Goal: Information Seeking & Learning: Find specific fact

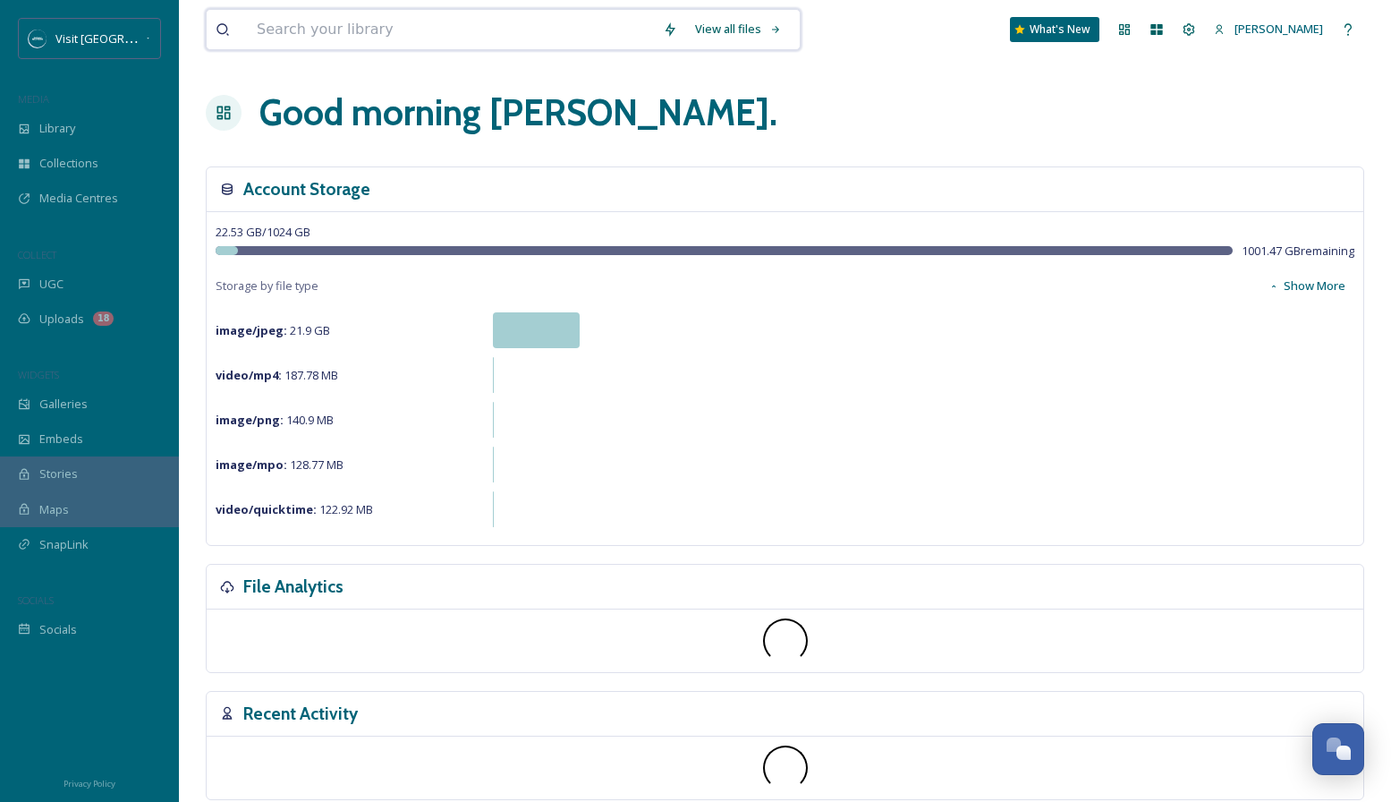
click at [342, 26] on input at bounding box center [451, 29] width 406 height 39
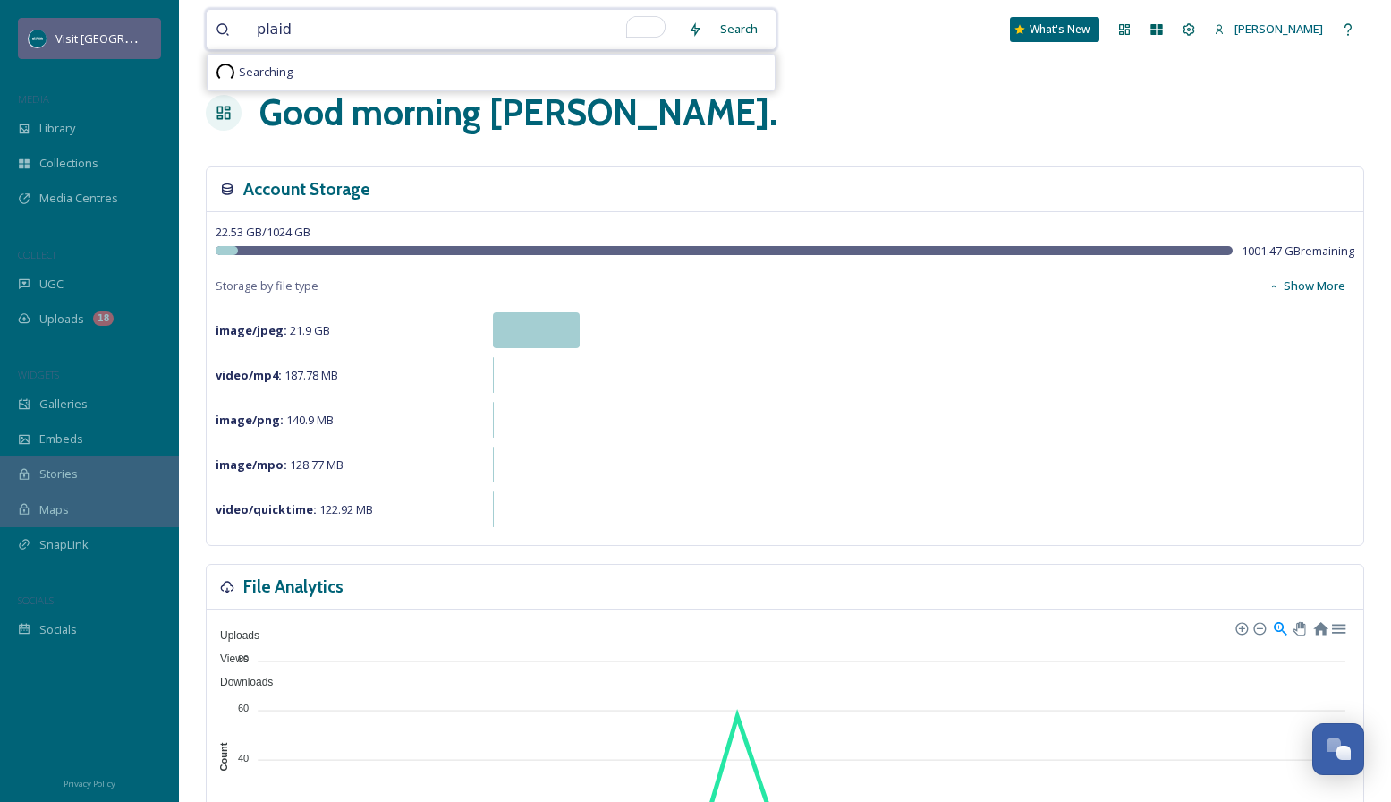
type input "plaid"
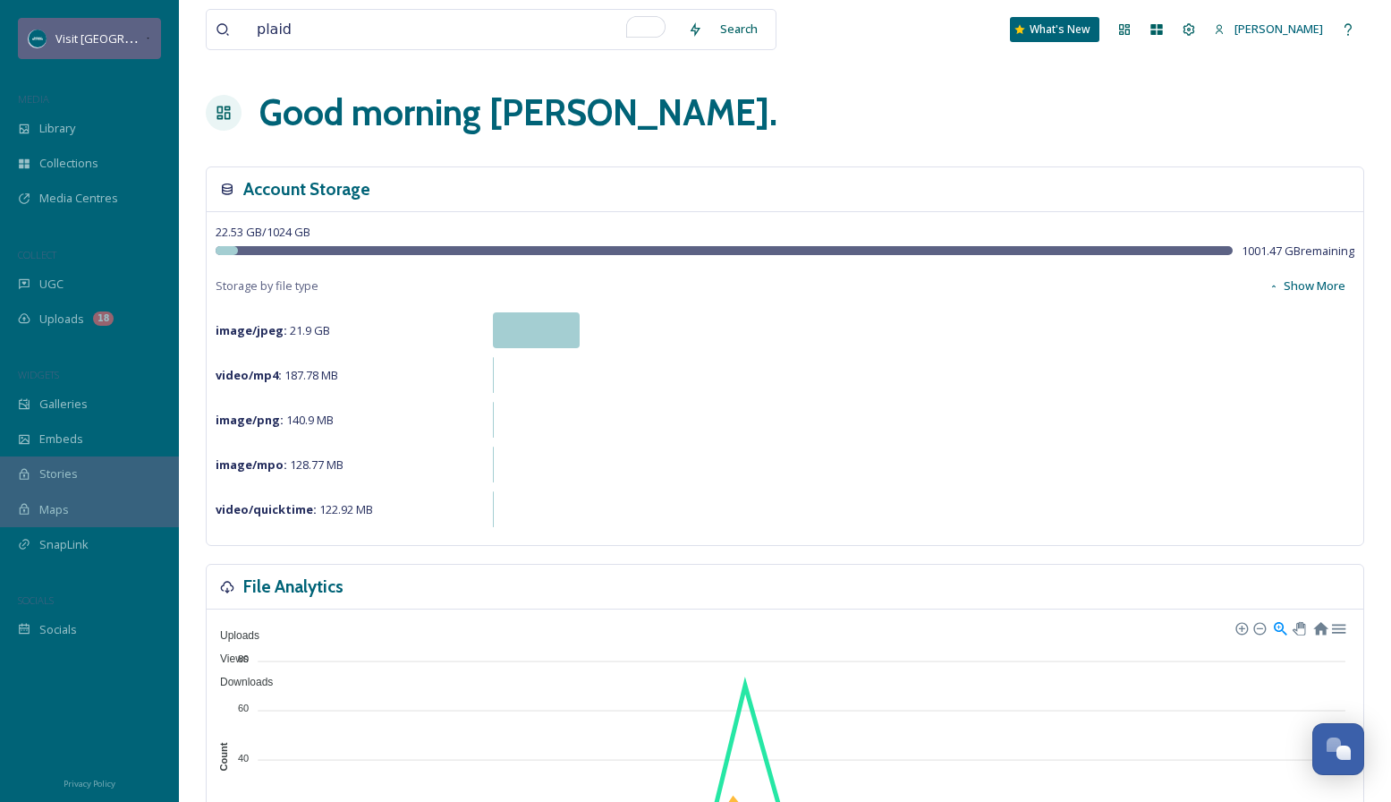
click at [129, 32] on span "Visit [GEOGRAPHIC_DATA][US_STATE]" at bounding box center [155, 38] width 200 height 17
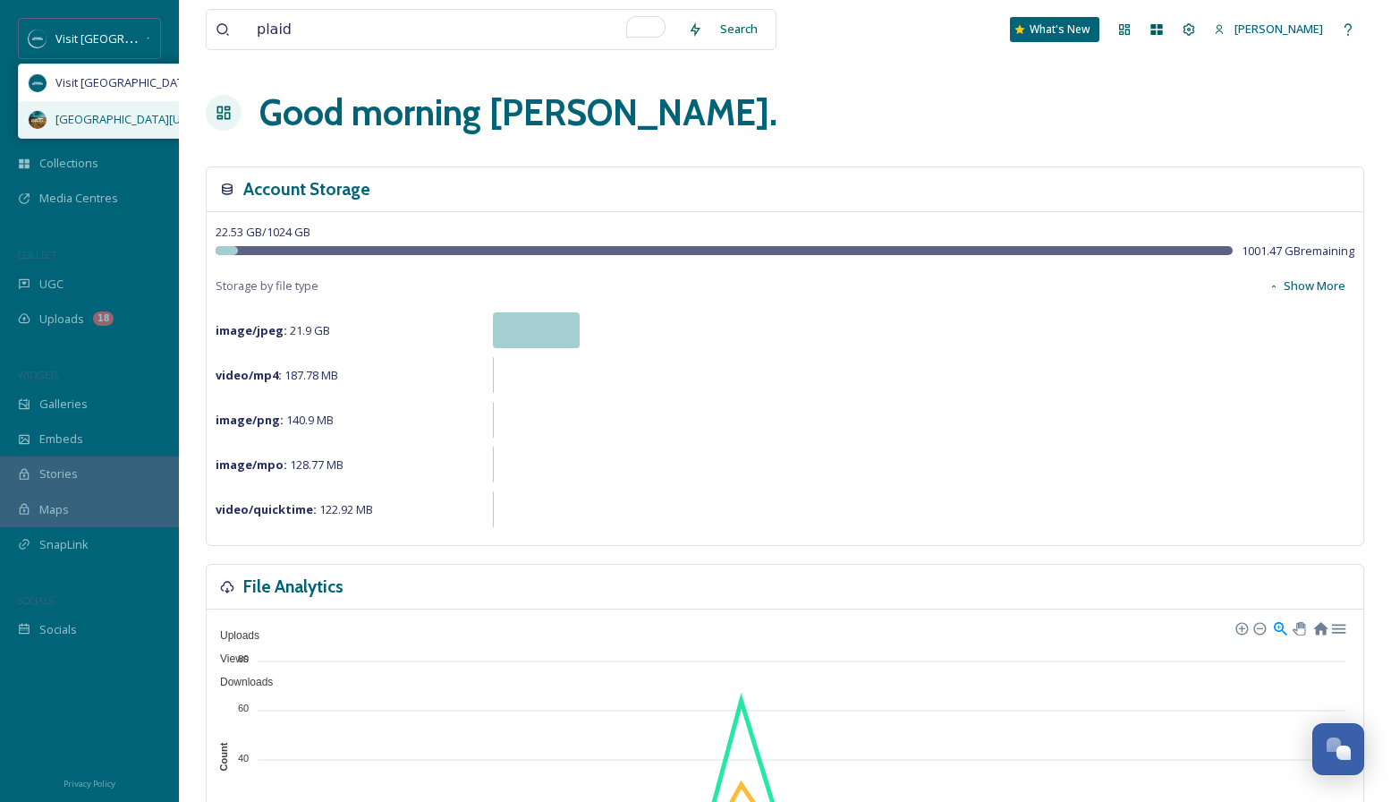
click at [101, 120] on span "[GEOGRAPHIC_DATA][US_STATE]" at bounding box center [142, 119] width 174 height 17
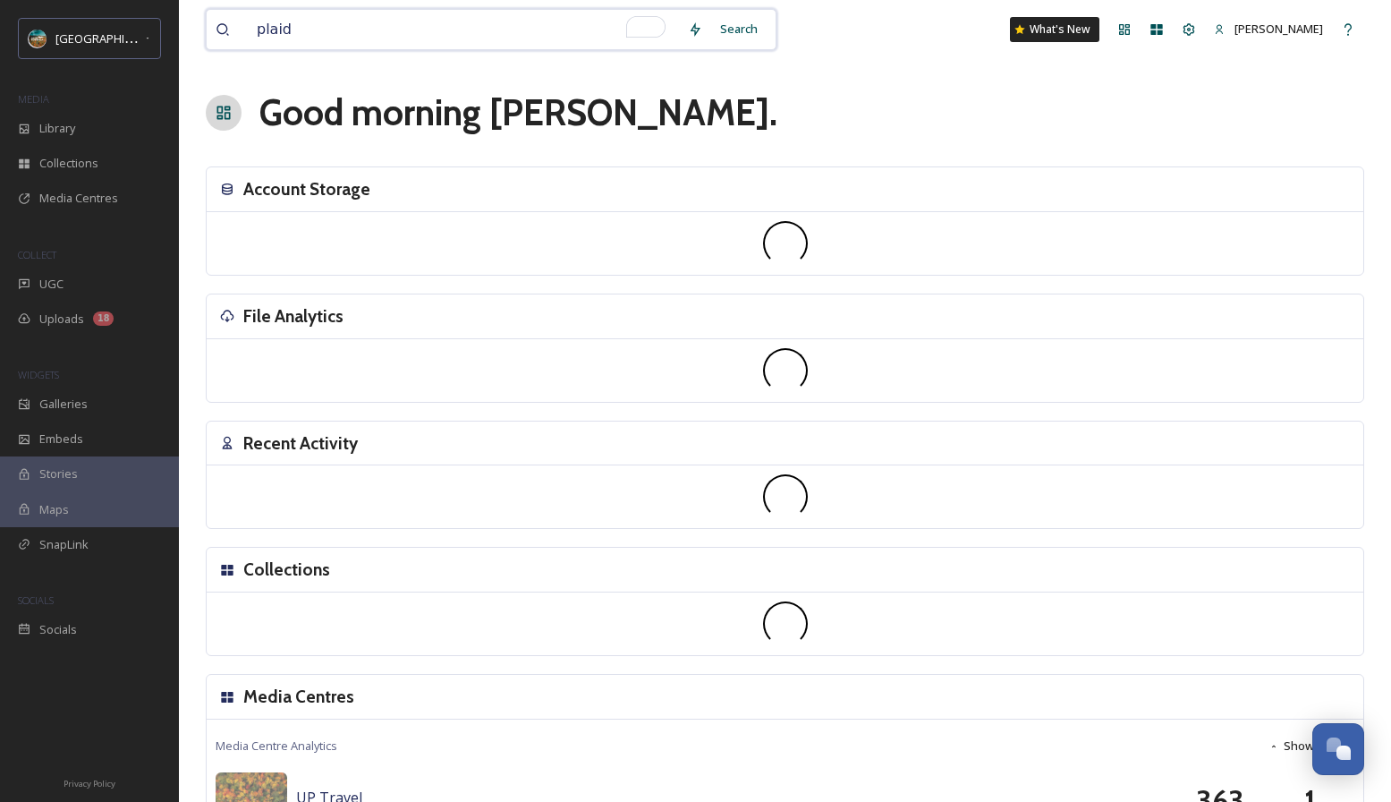
click at [392, 24] on input "plaid" at bounding box center [463, 29] width 431 height 39
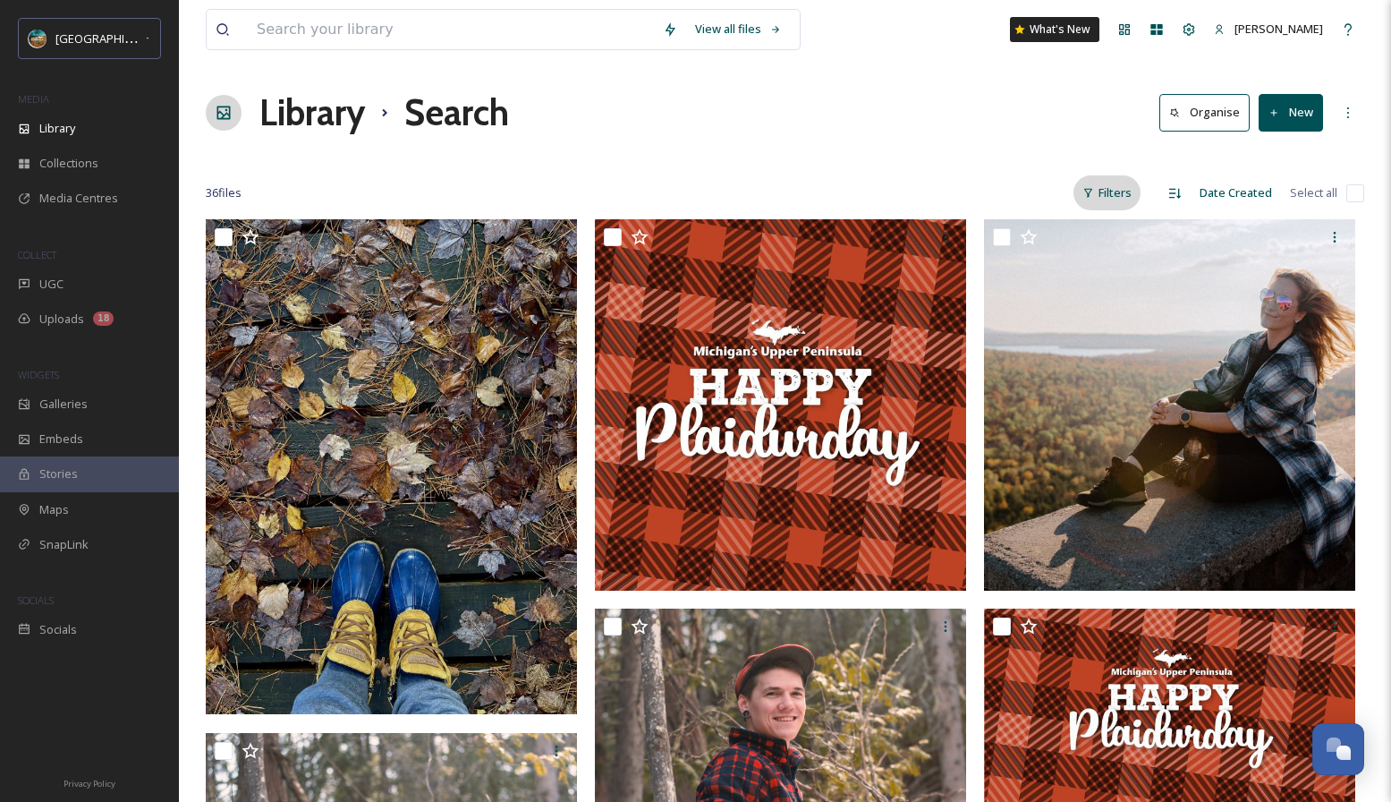
click at [1121, 176] on div "Filters" at bounding box center [1107, 192] width 67 height 35
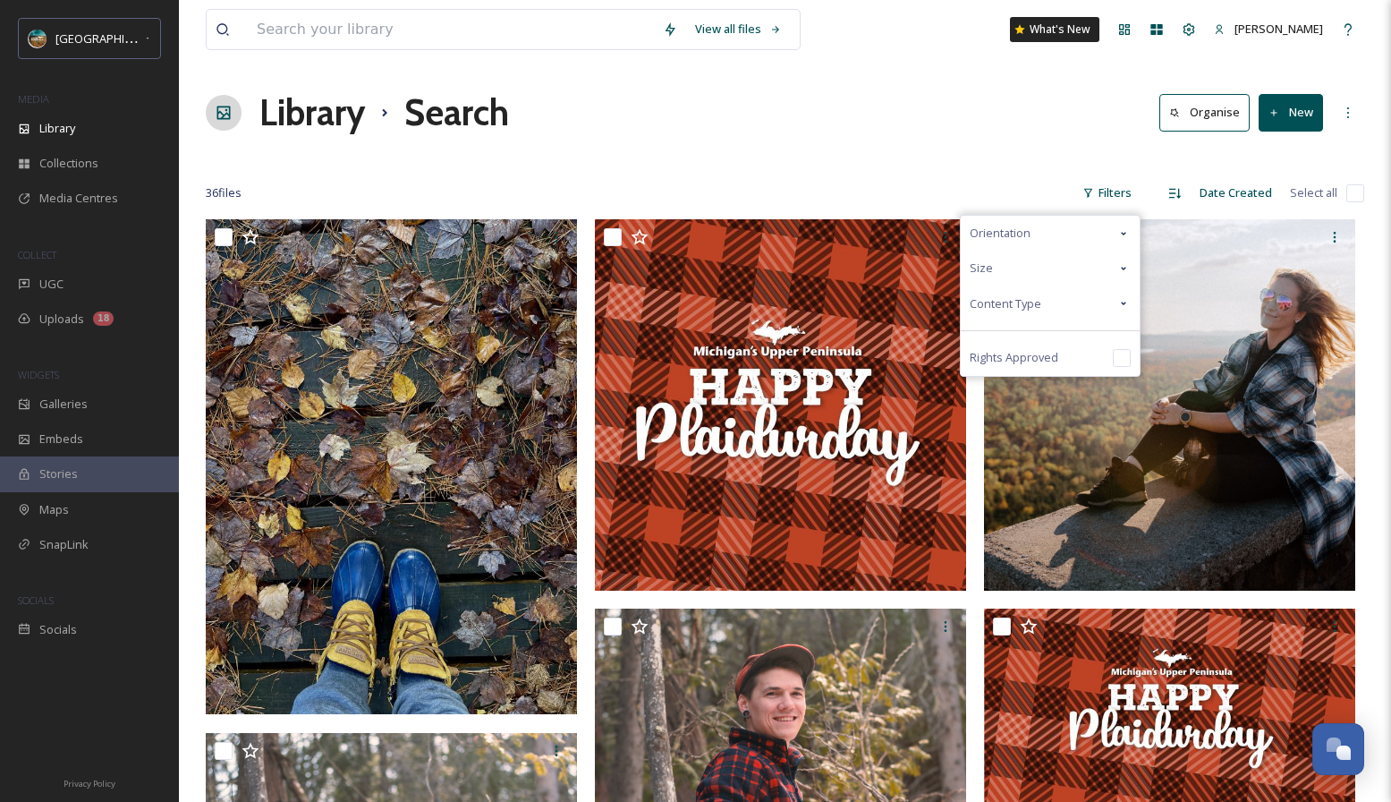
click at [1087, 302] on div "Content Type" at bounding box center [1050, 303] width 179 height 35
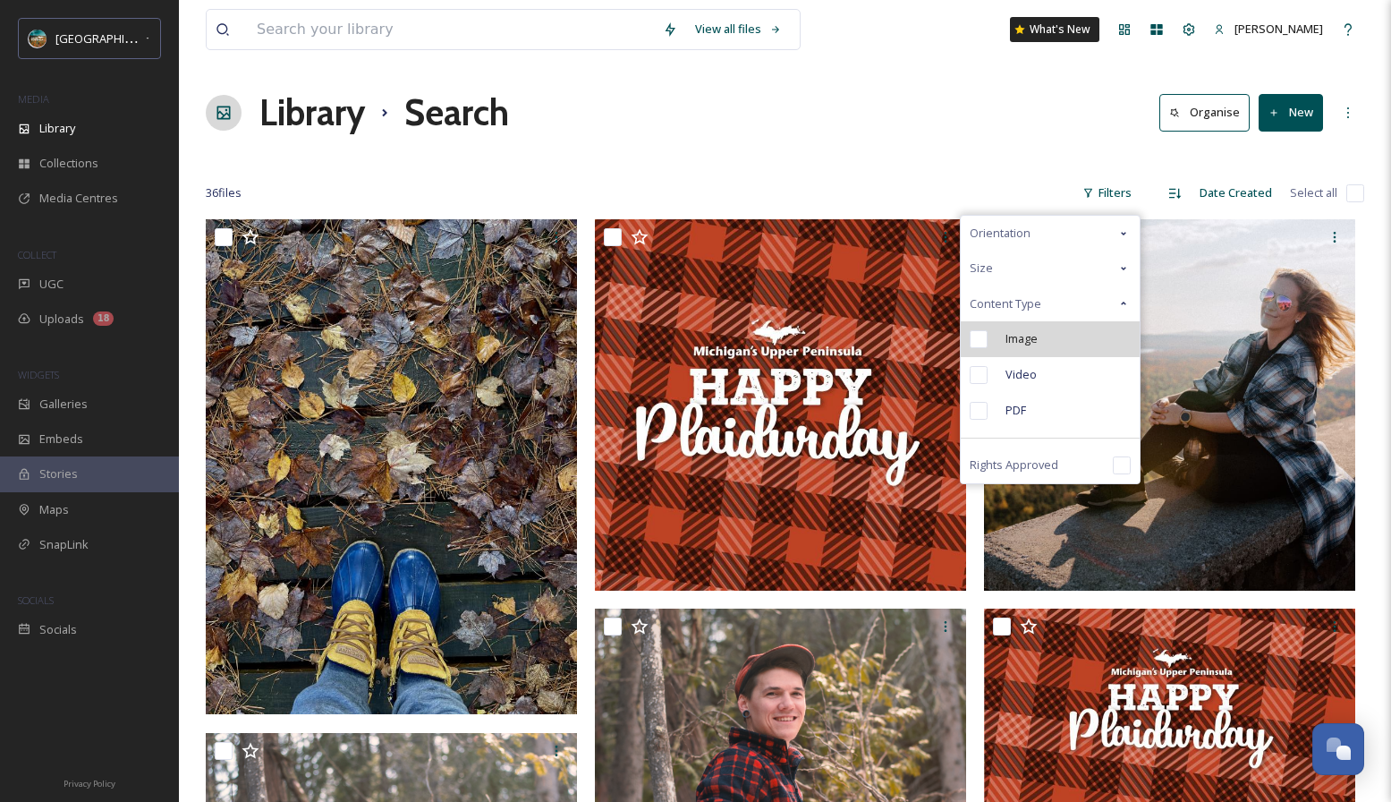
click at [1073, 340] on div "Image" at bounding box center [1050, 339] width 179 height 36
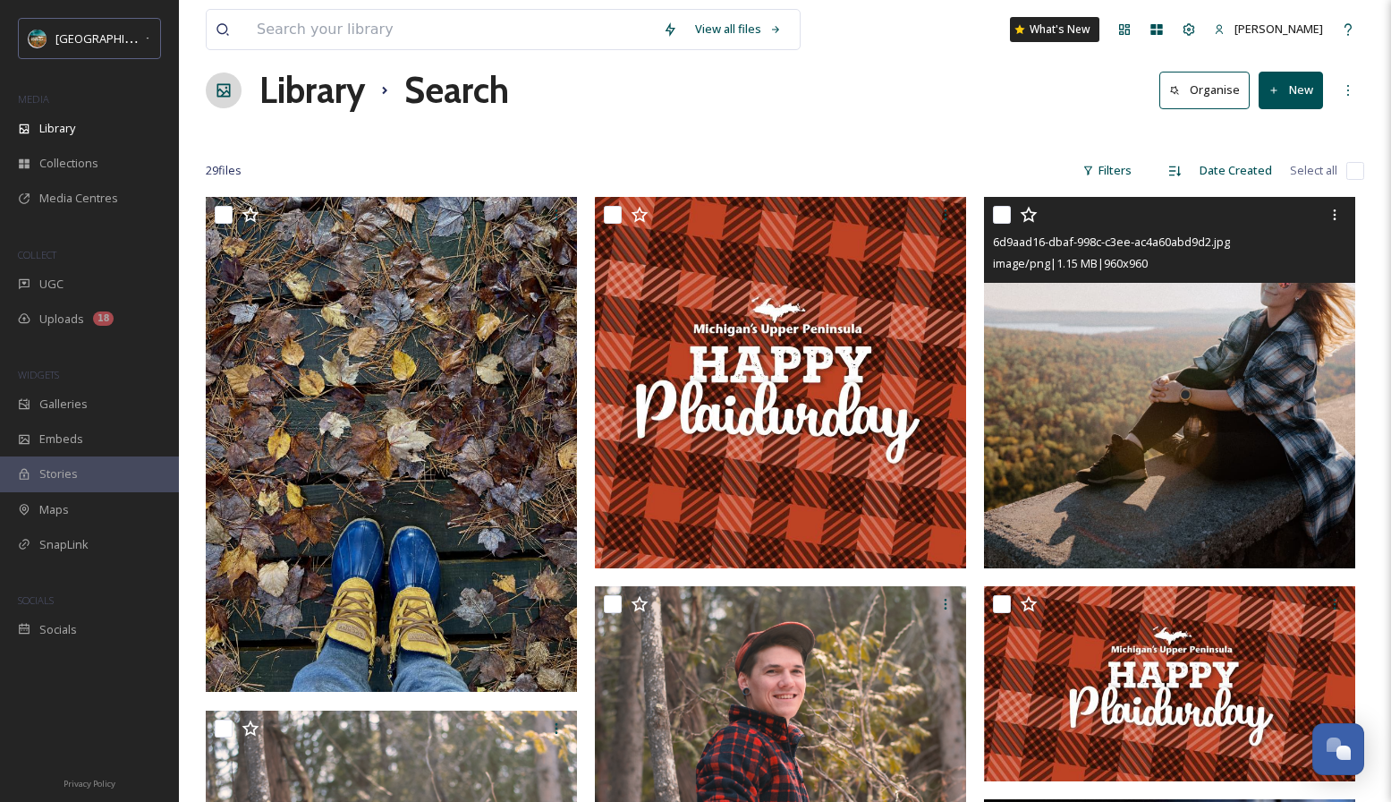
scroll to position [23, 0]
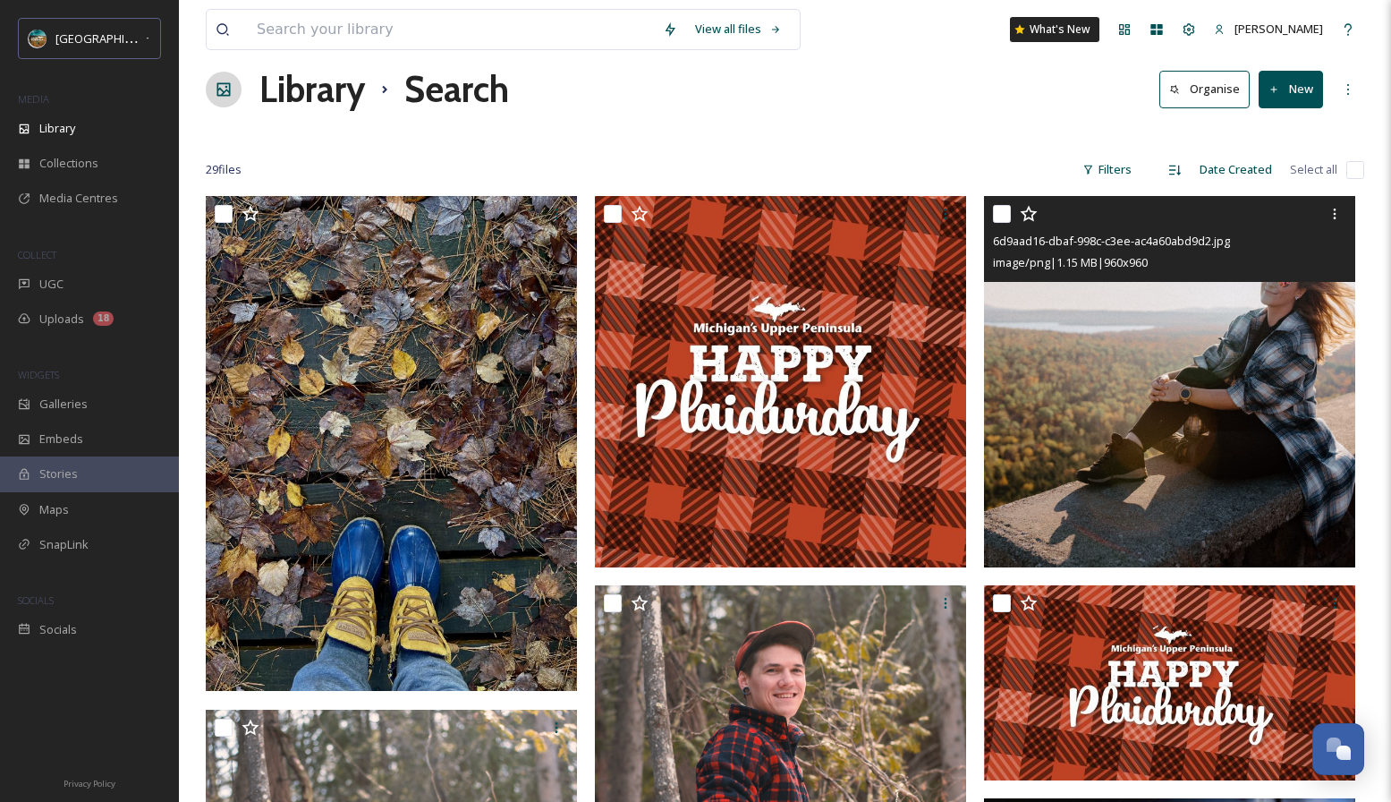
click at [1095, 360] on img at bounding box center [1169, 381] width 371 height 371
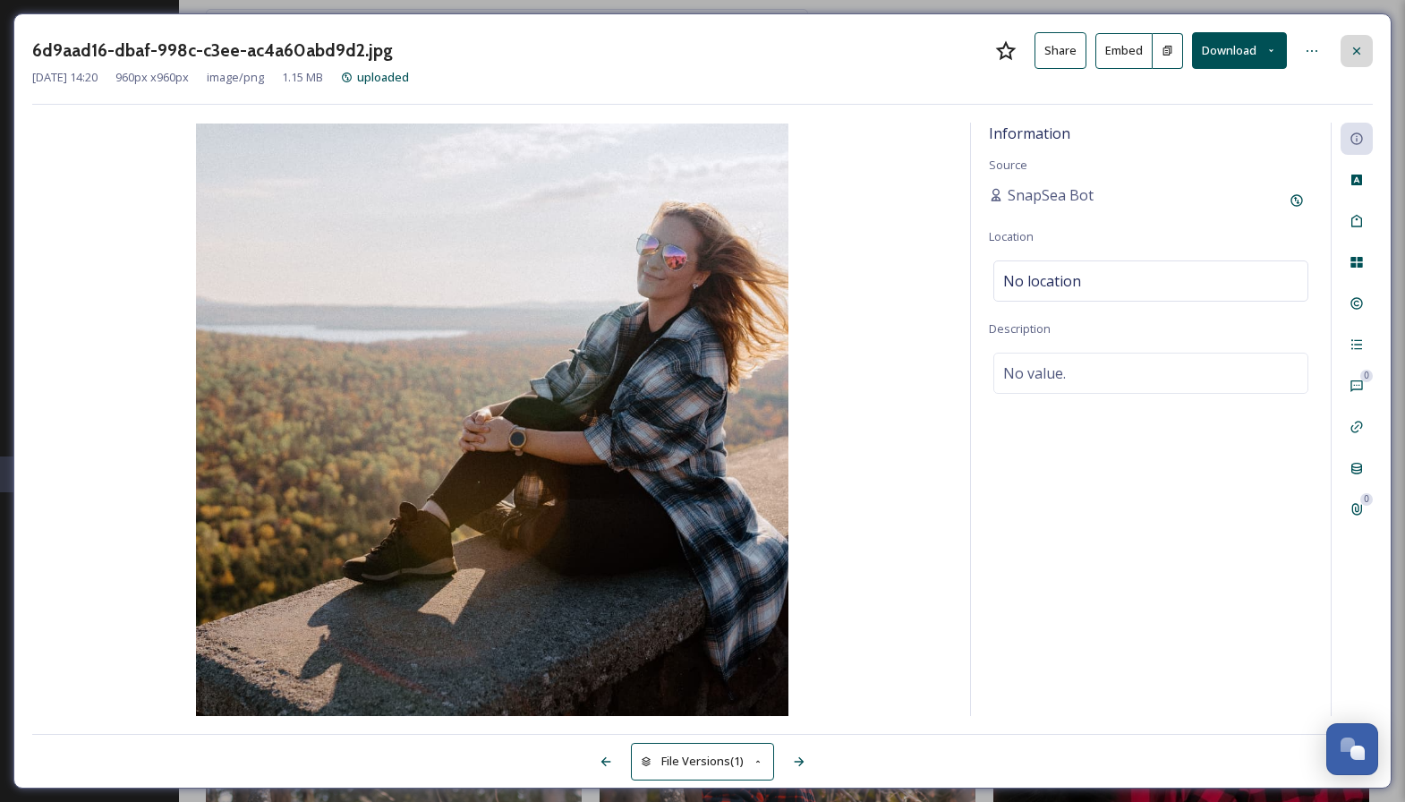
click at [1363, 48] on icon at bounding box center [1356, 51] width 14 height 14
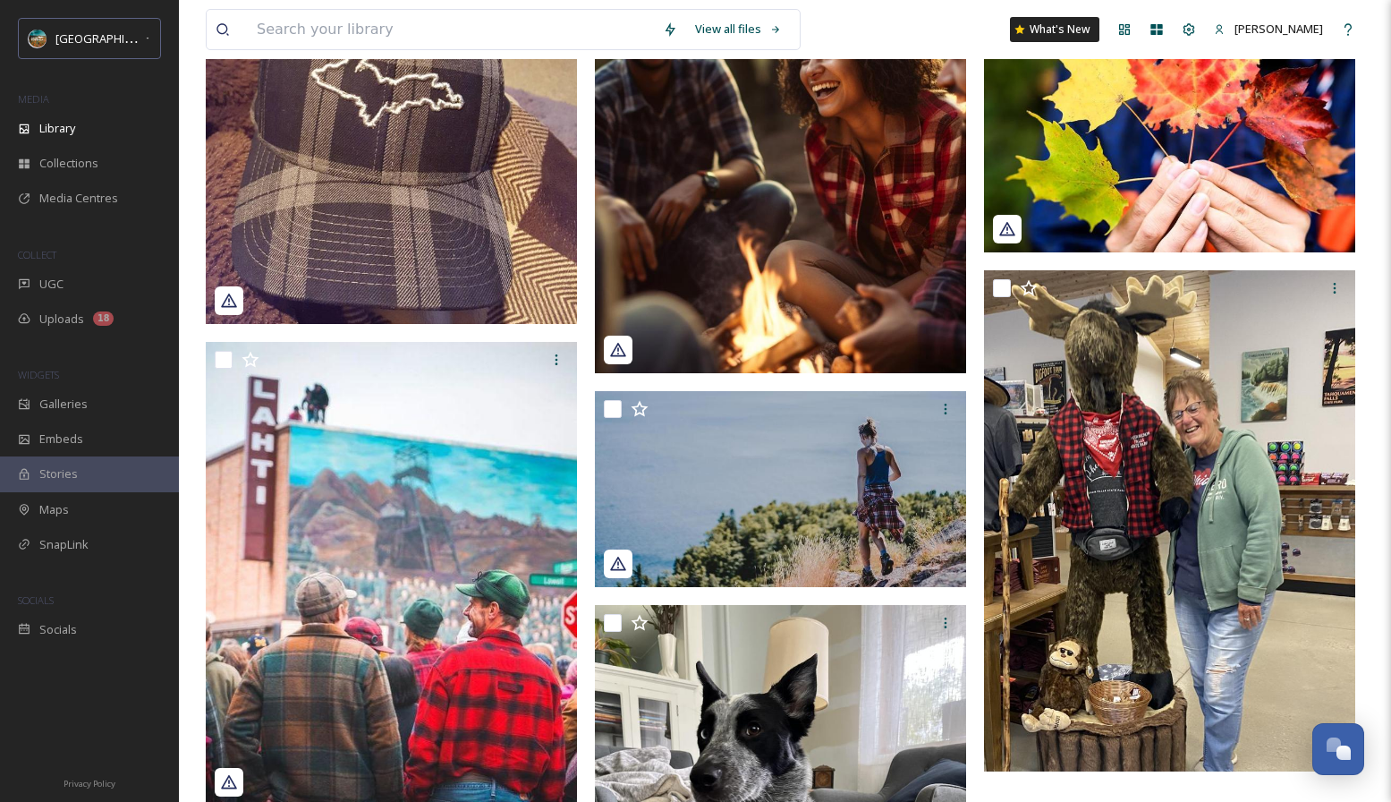
scroll to position [2609, 0]
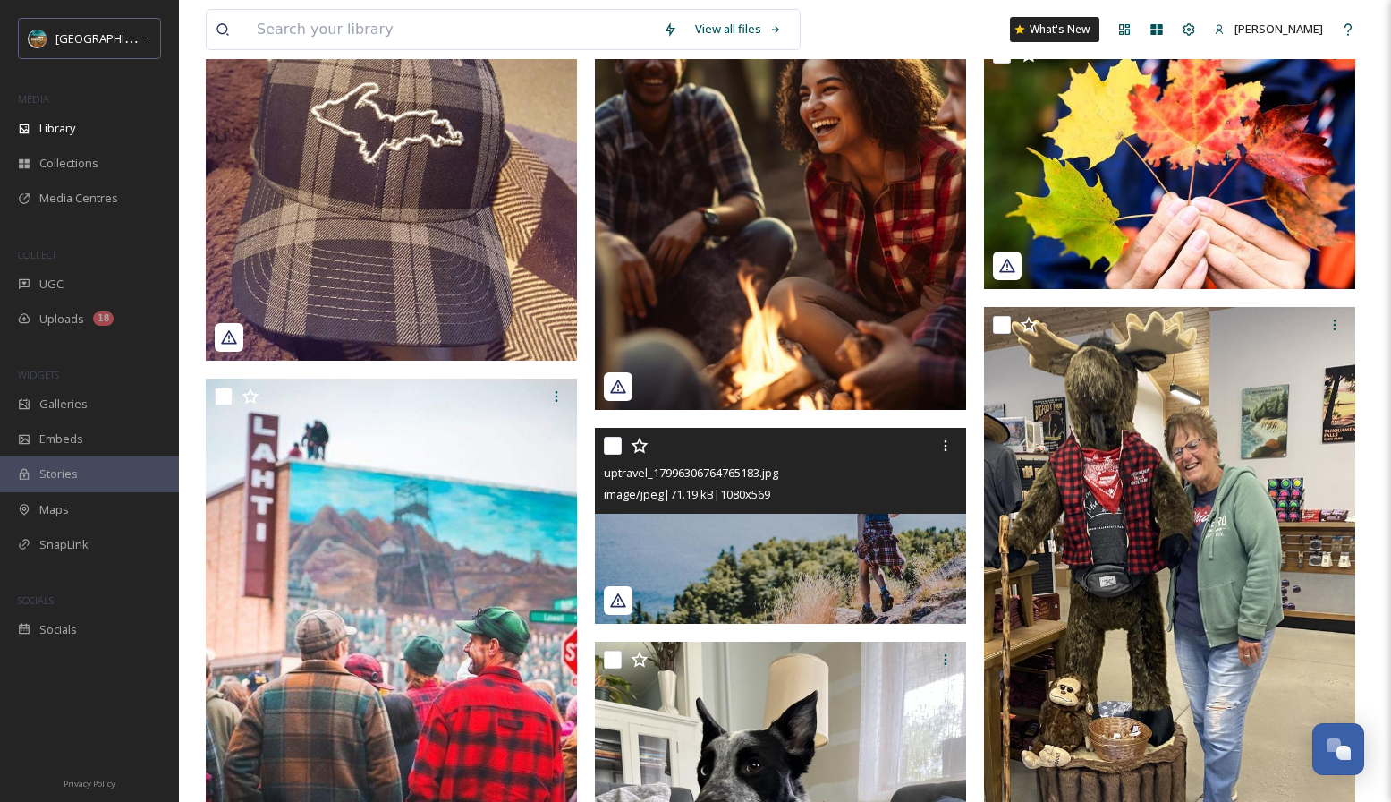
click at [736, 555] on img at bounding box center [780, 526] width 371 height 196
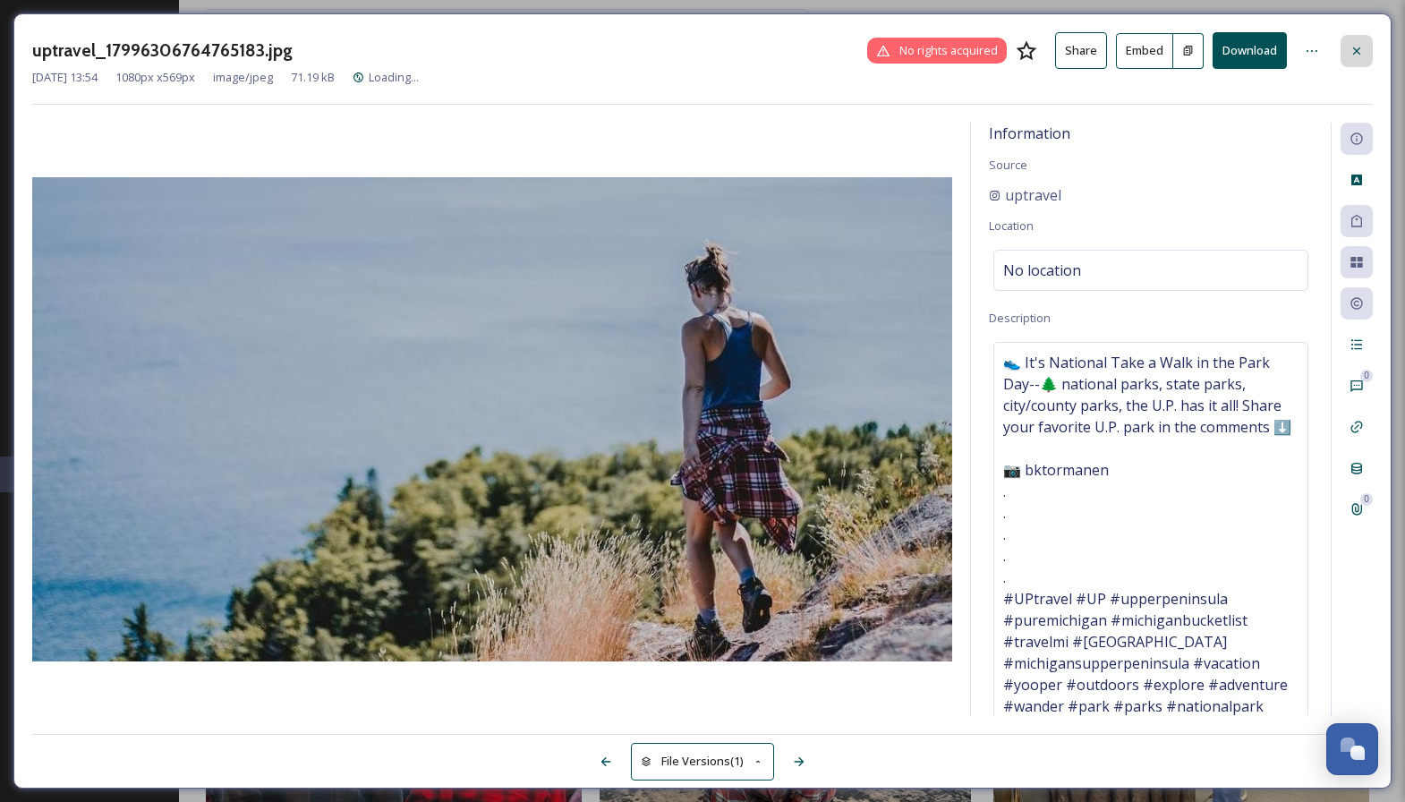
click at [1369, 53] on div at bounding box center [1356, 51] width 32 height 32
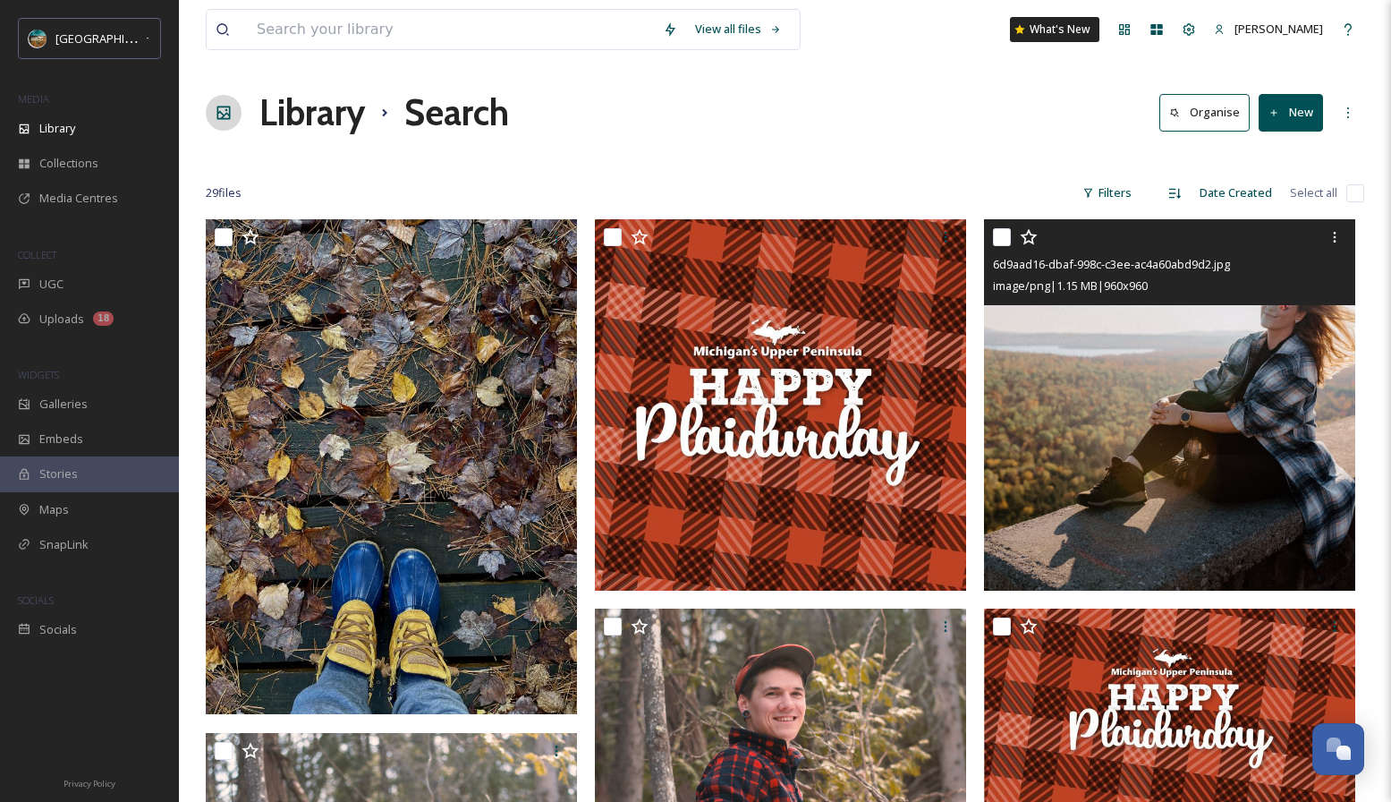
click at [1150, 391] on img at bounding box center [1169, 404] width 371 height 371
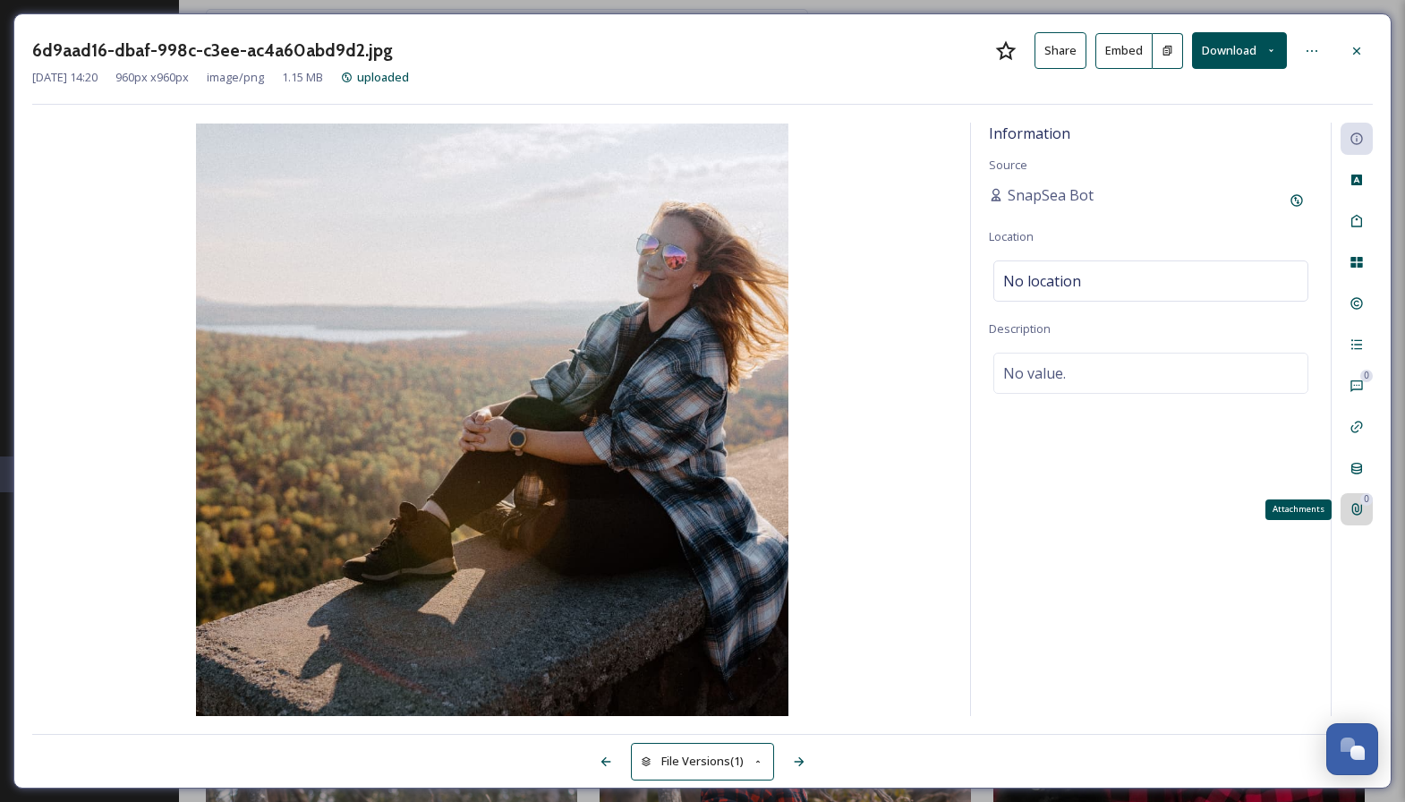
click at [1362, 502] on div "0" at bounding box center [1366, 499] width 13 height 13
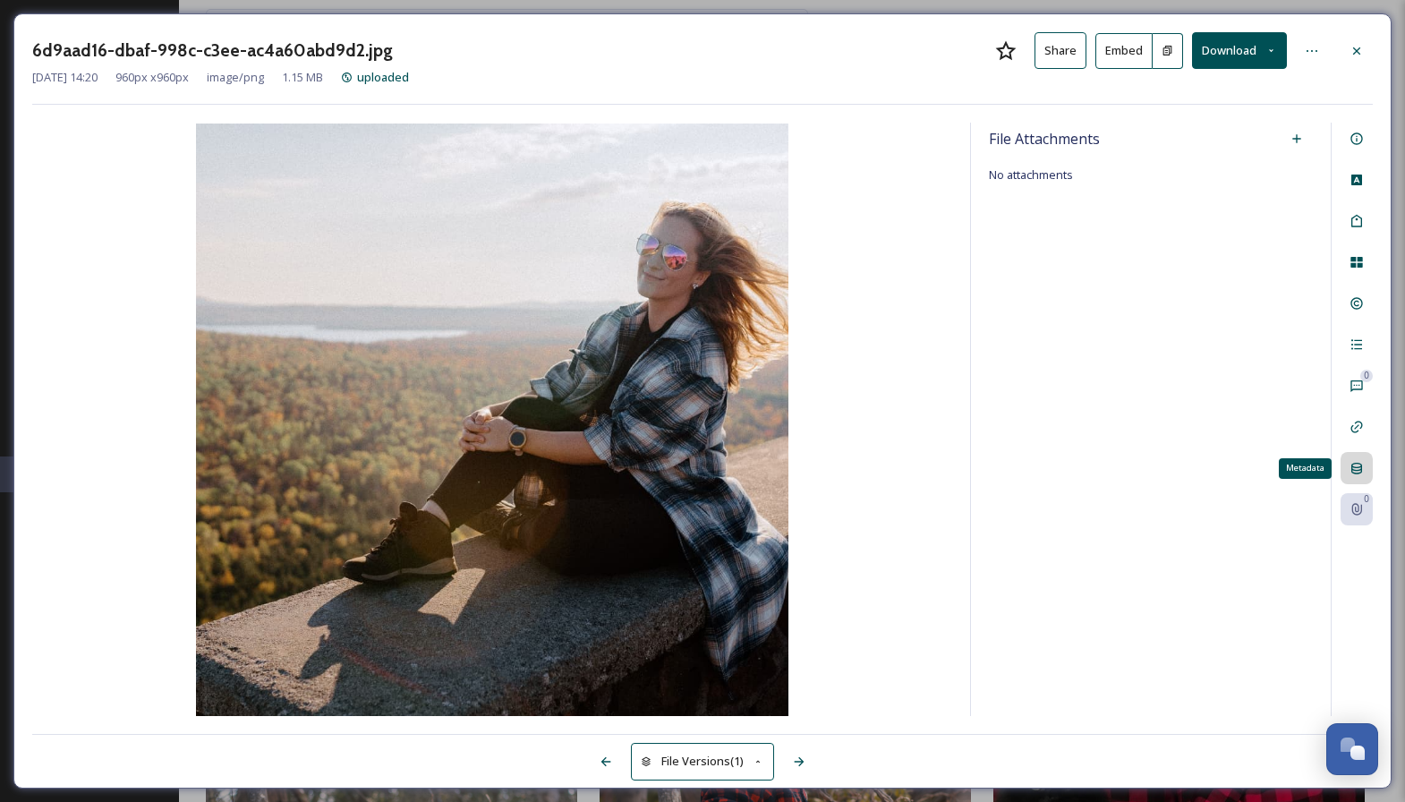
click at [1353, 457] on div "Metadata" at bounding box center [1356, 468] width 32 height 32
click at [1351, 48] on icon at bounding box center [1356, 51] width 14 height 14
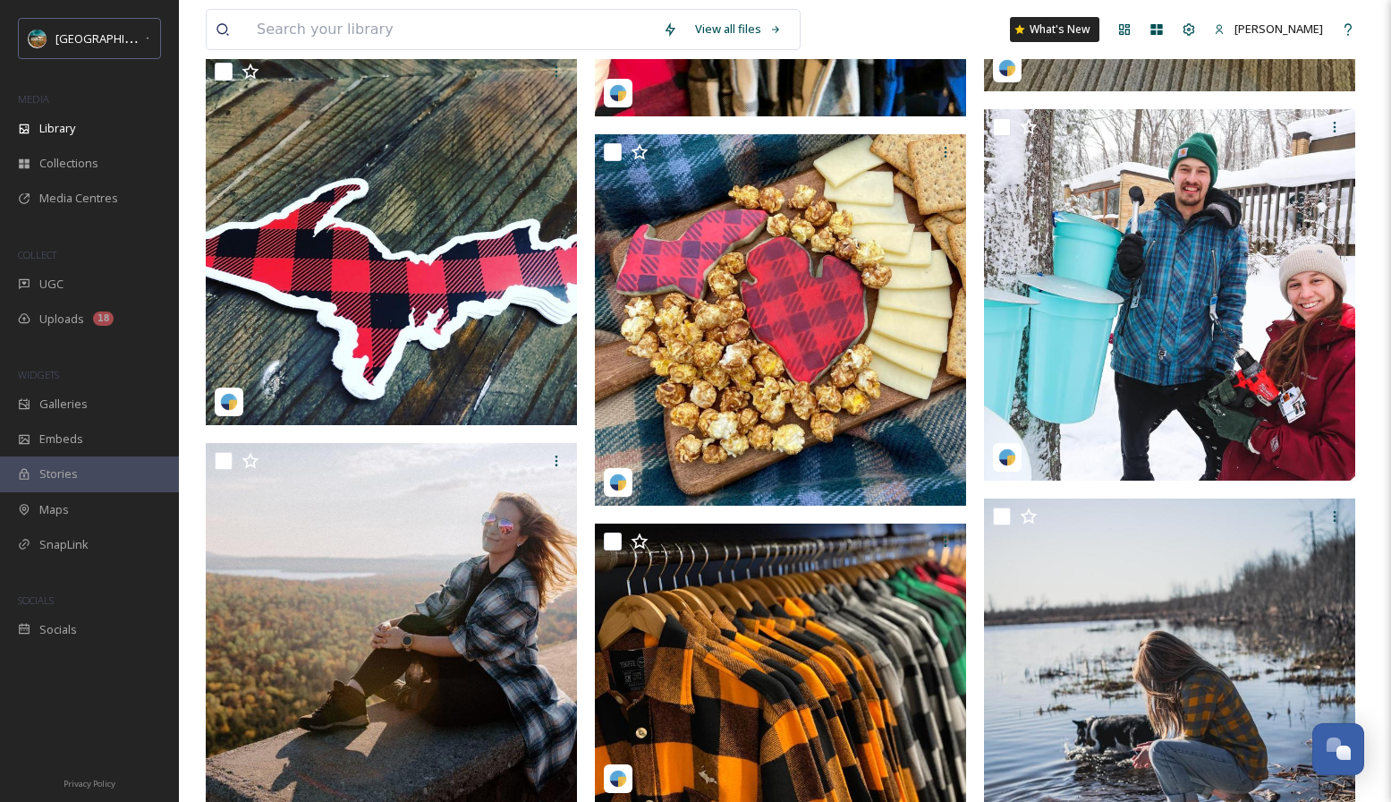
scroll to position [1670, 0]
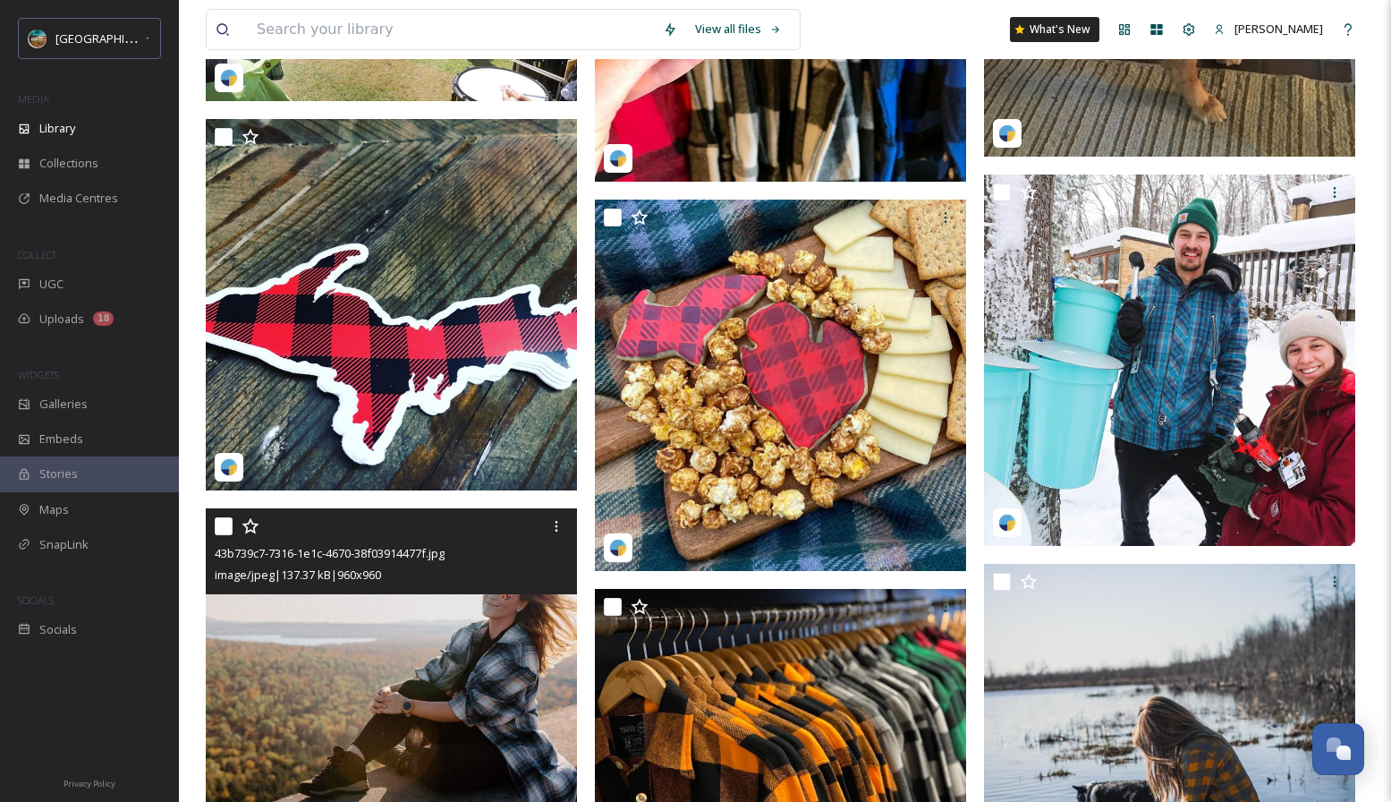
click at [457, 674] on img at bounding box center [391, 693] width 371 height 371
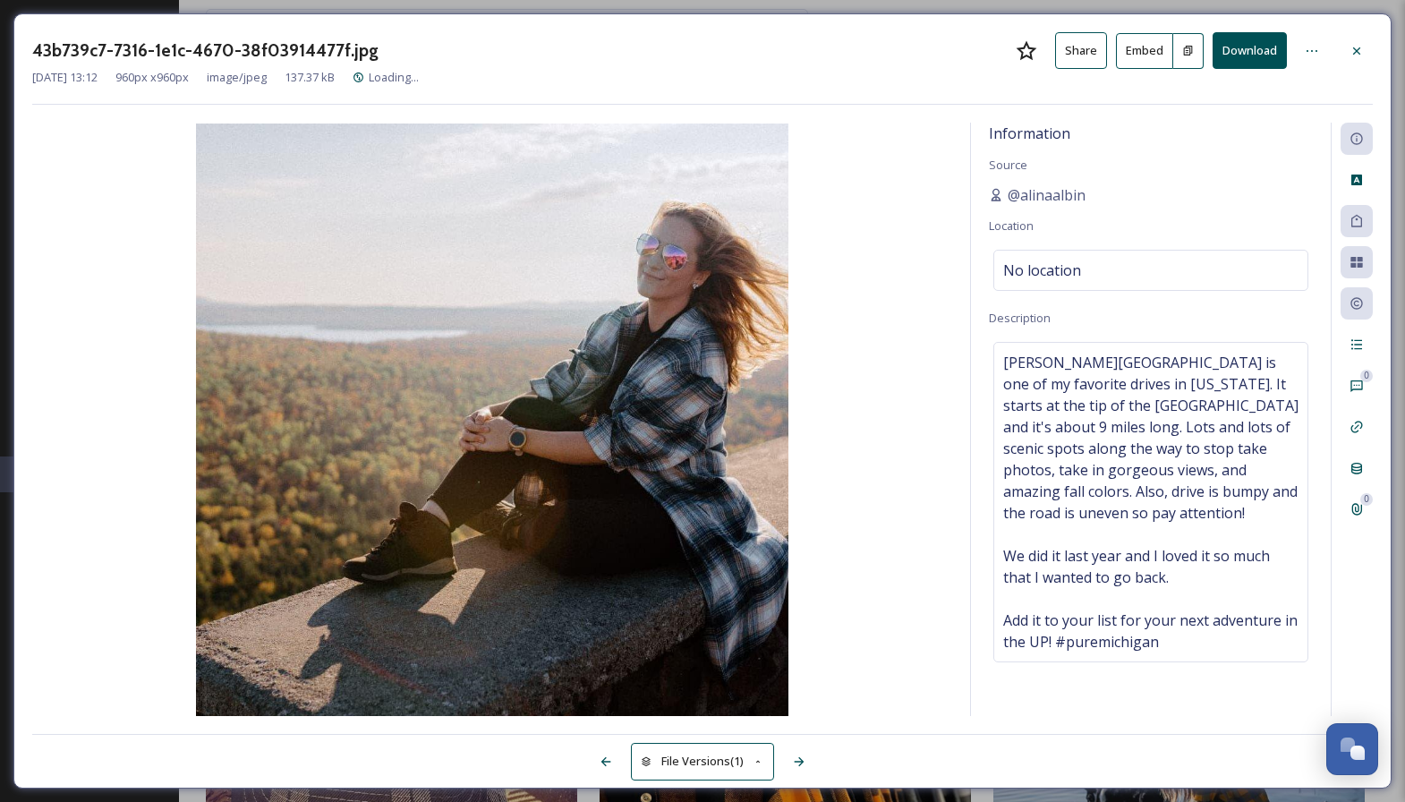
click at [903, 363] on img at bounding box center [492, 419] width 920 height 592
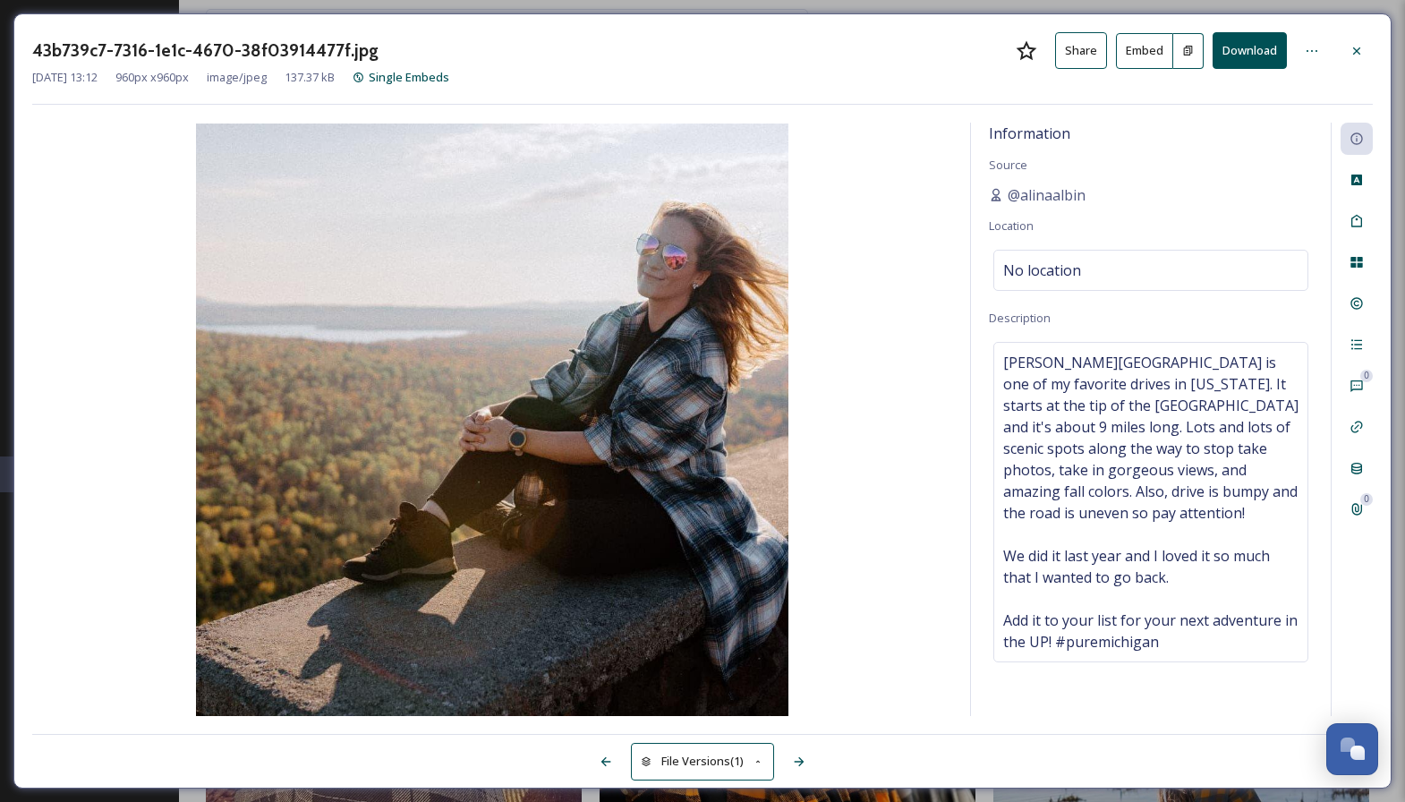
click at [1098, 55] on button "Share" at bounding box center [1081, 50] width 52 height 37
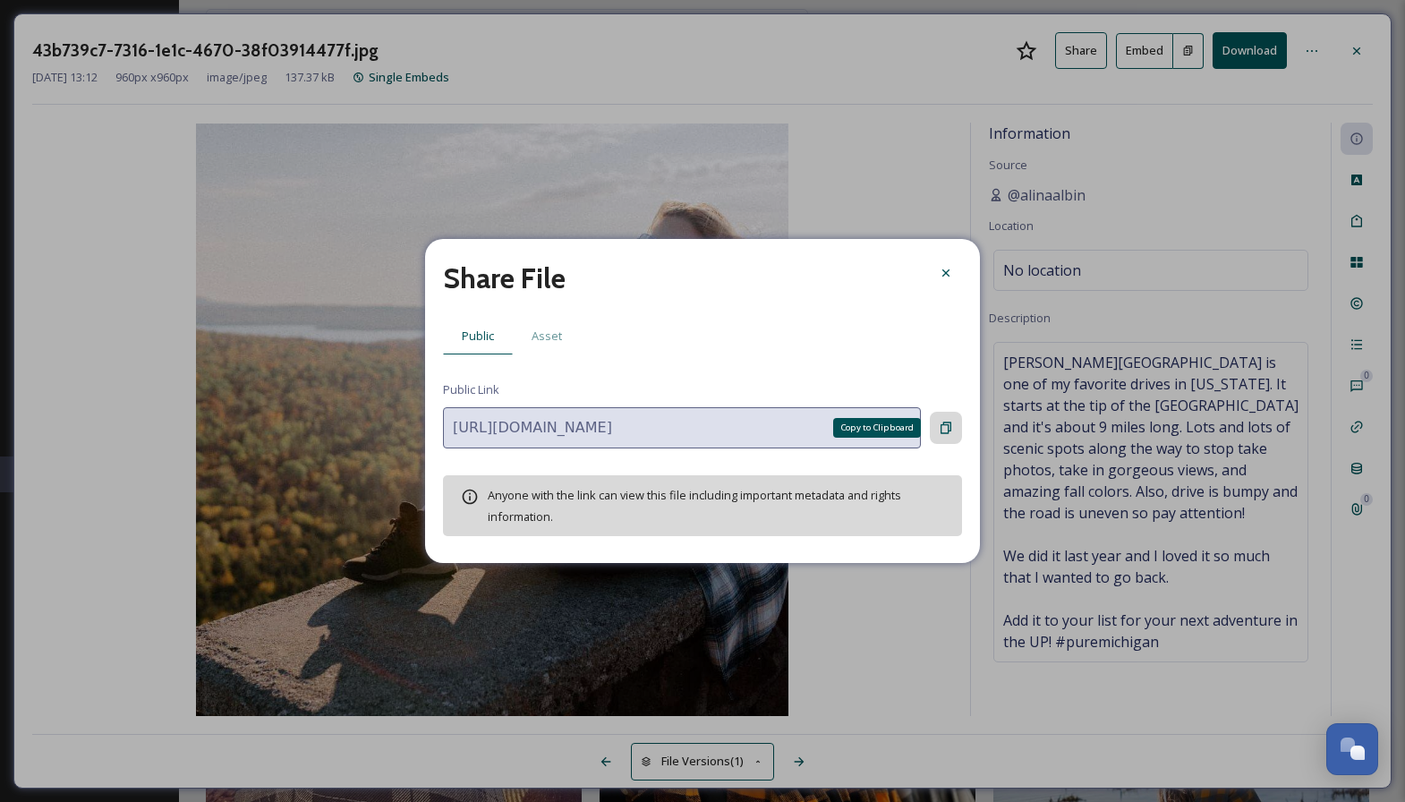
click at [950, 435] on div "Copy to Clipboard" at bounding box center [946, 428] width 32 height 32
click at [941, 268] on icon at bounding box center [946, 273] width 14 height 14
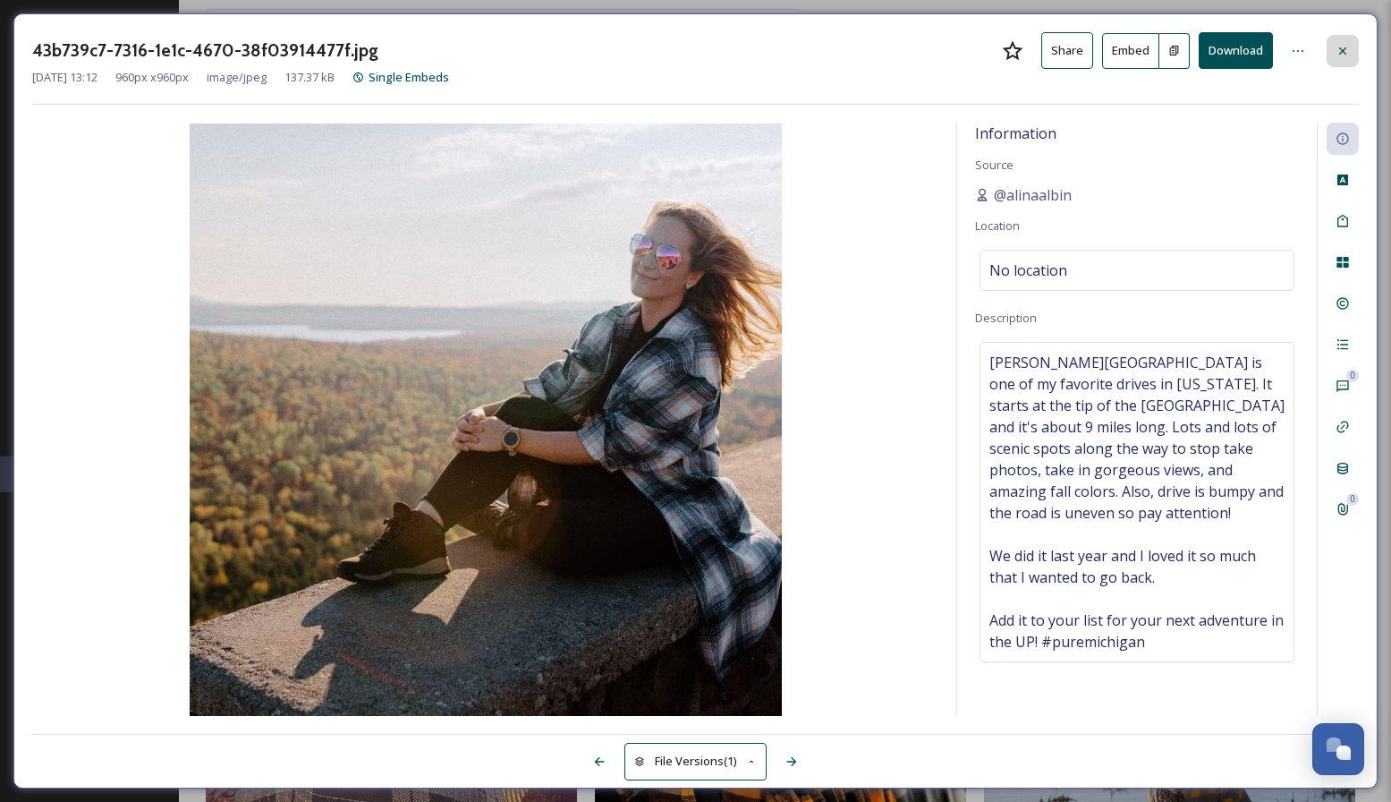
click at [1333, 54] on div at bounding box center [1343, 51] width 32 height 32
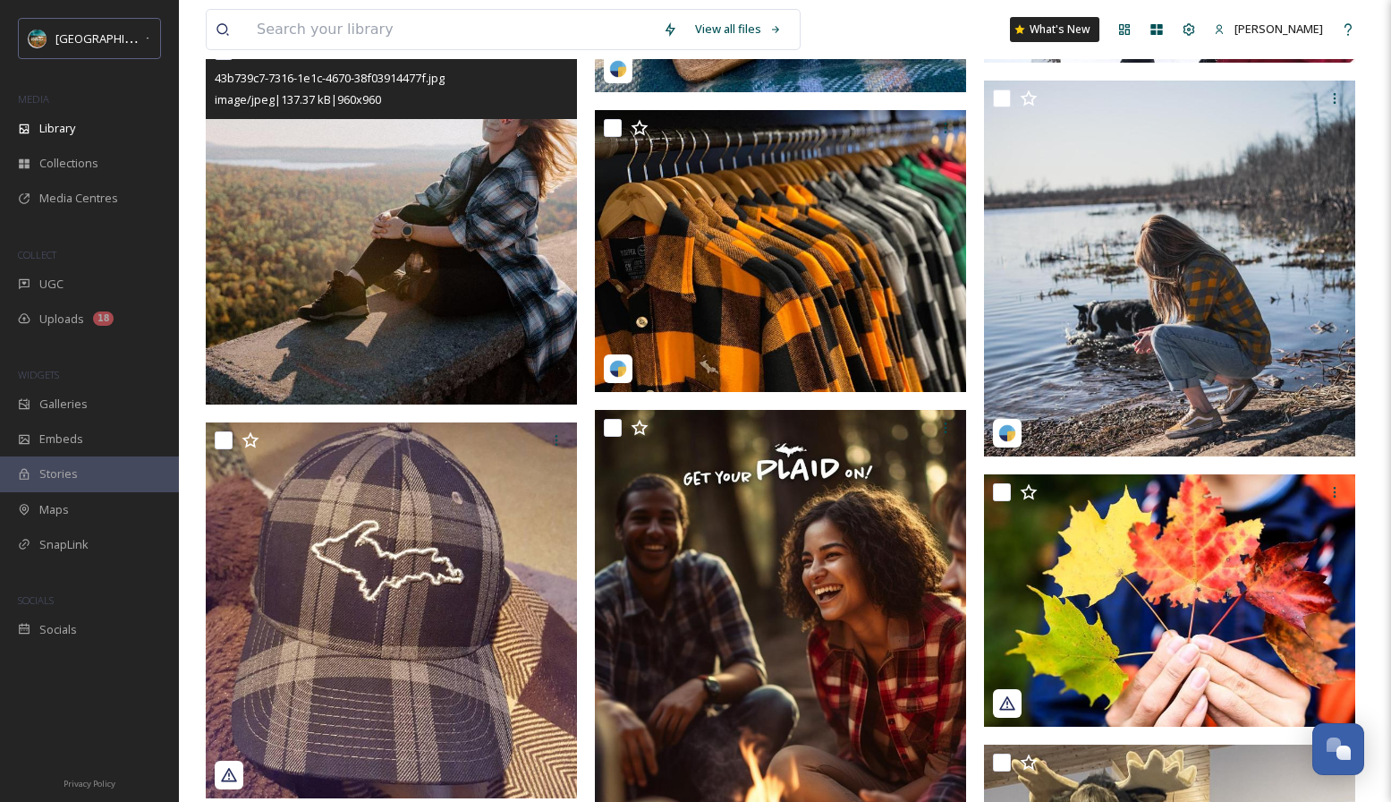
scroll to position [2188, 0]
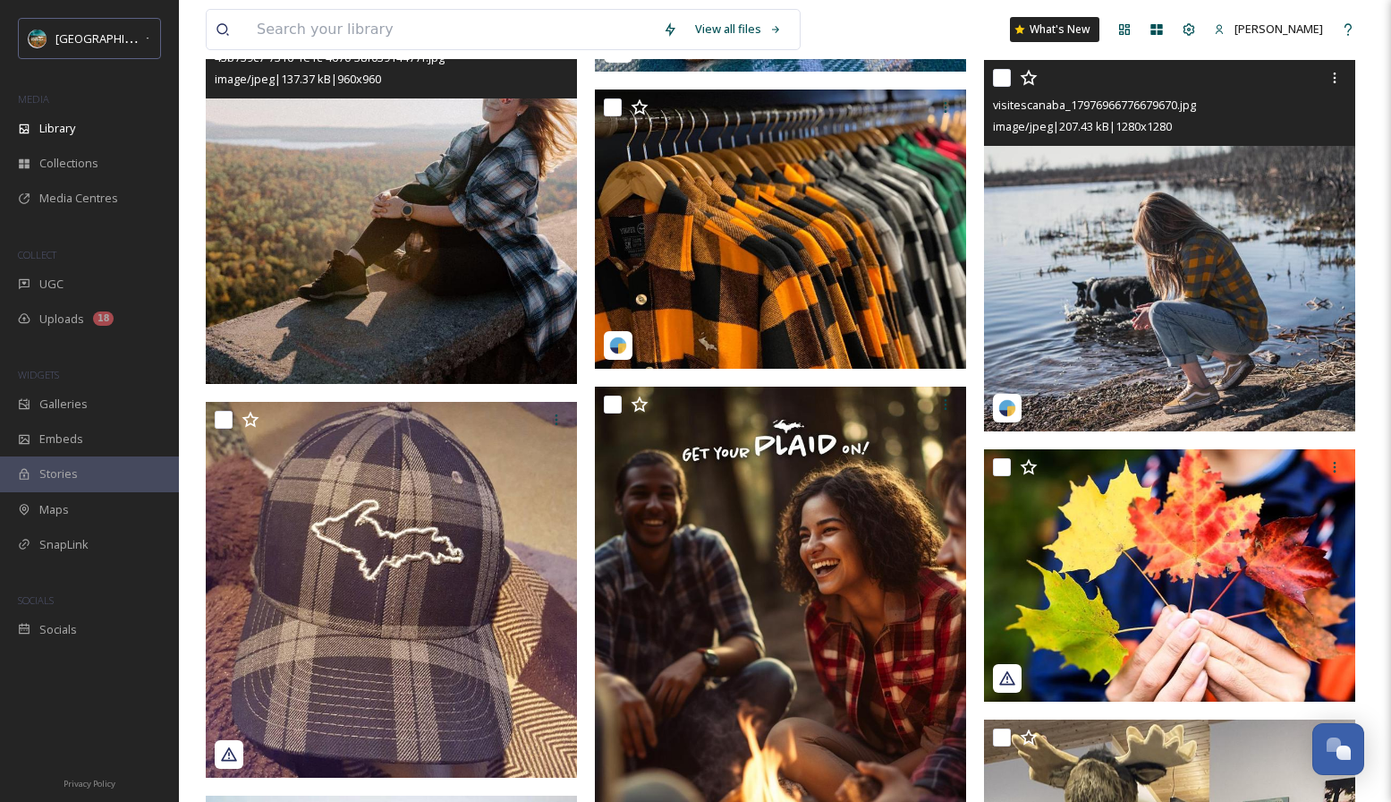
click at [1077, 229] on img at bounding box center [1169, 245] width 371 height 371
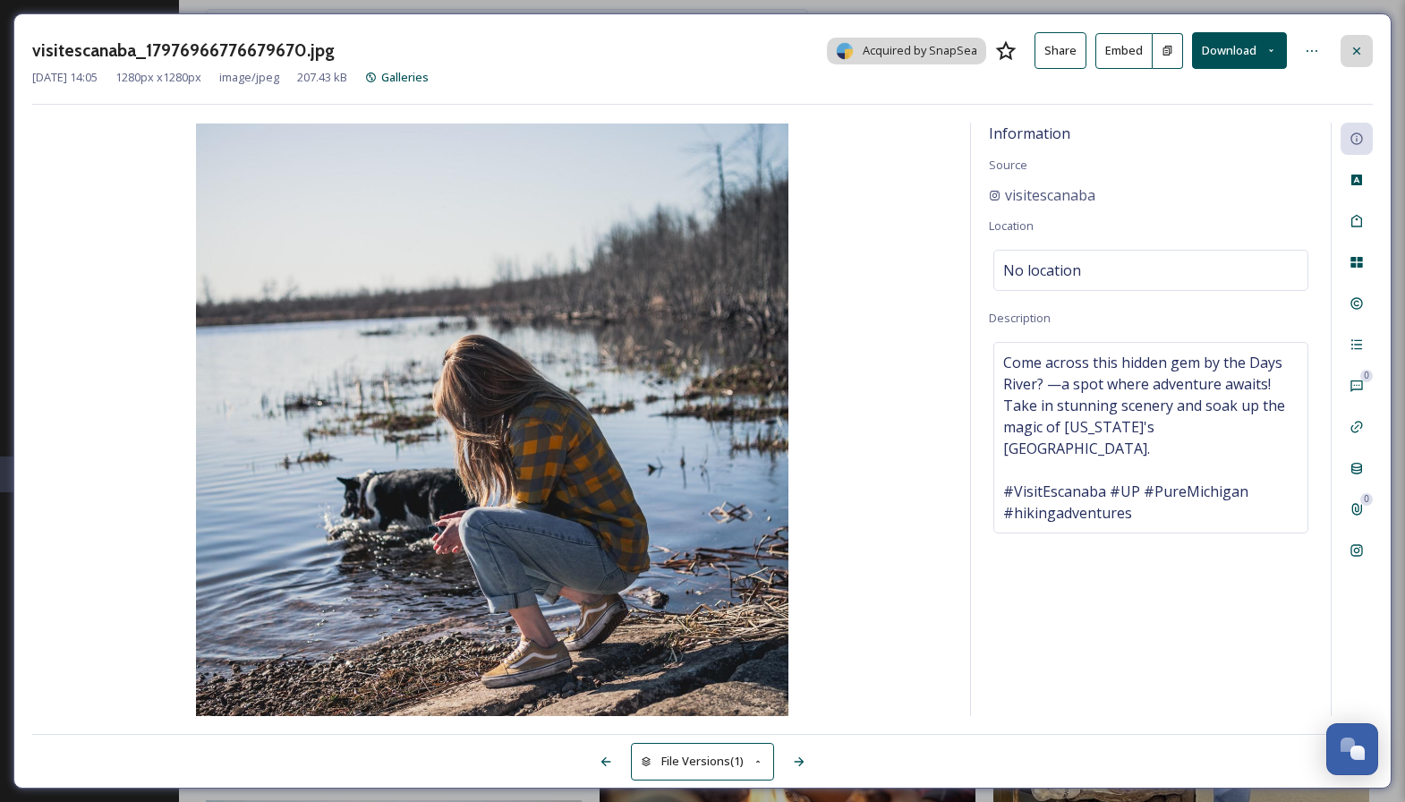
click at [1354, 47] on icon at bounding box center [1356, 50] width 7 height 7
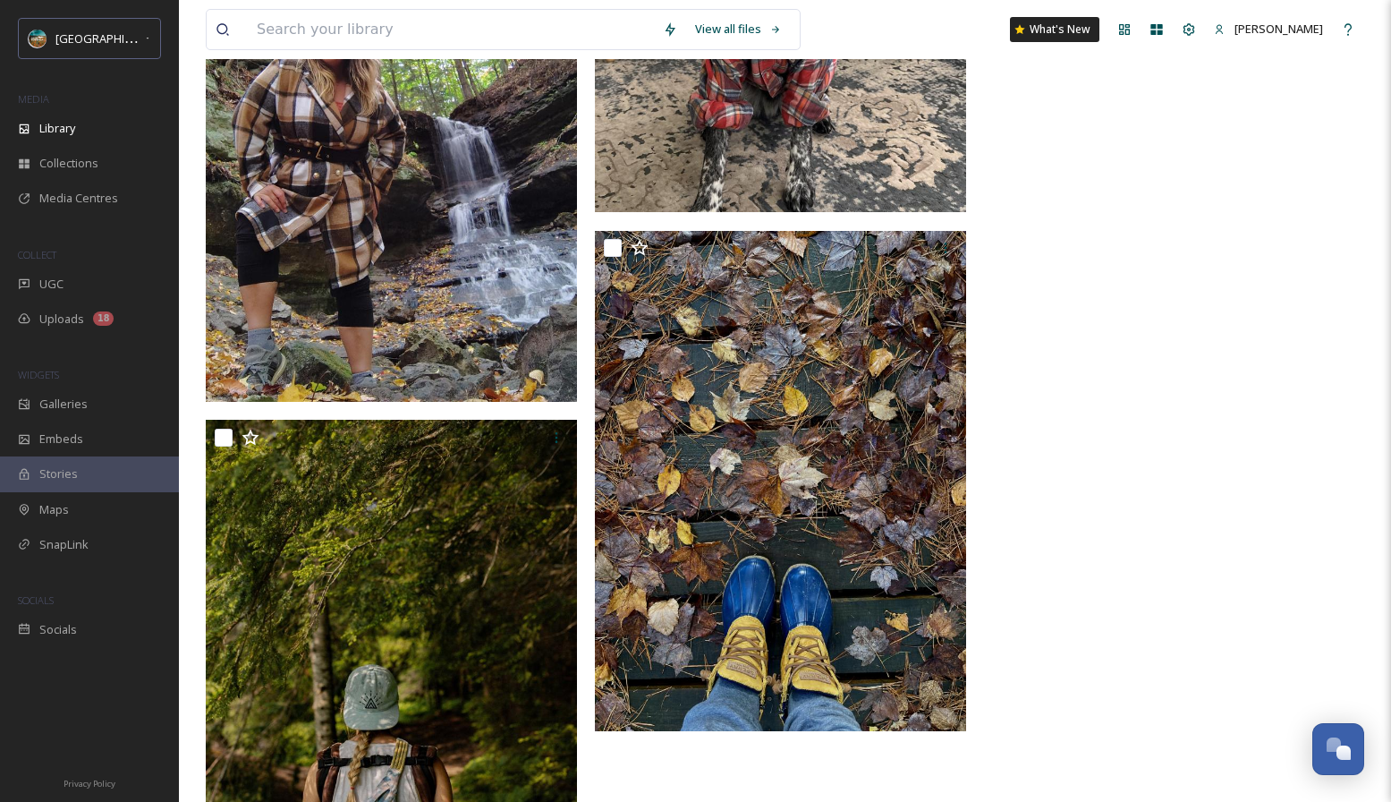
click at [450, 201] on img at bounding box center [391, 154] width 371 height 495
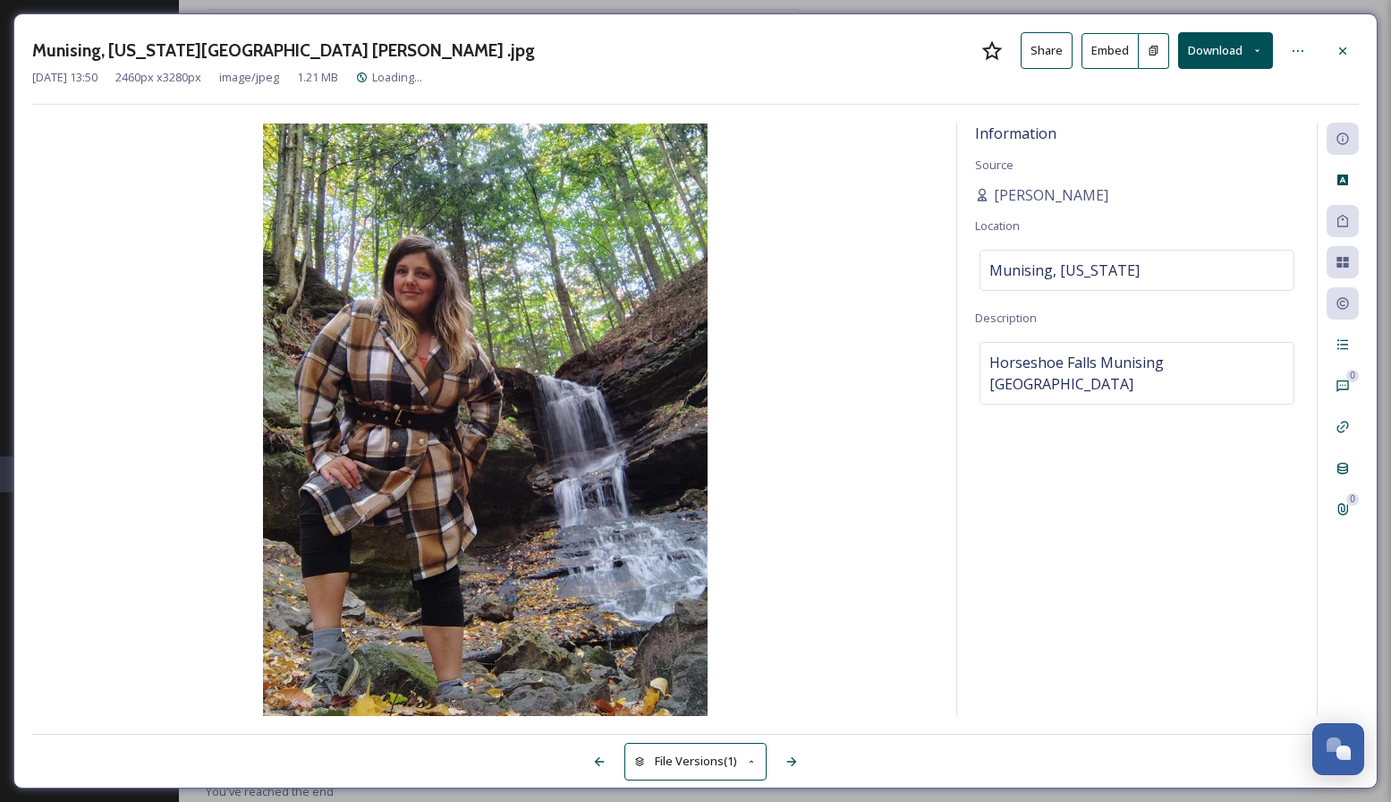
scroll to position [3044, 0]
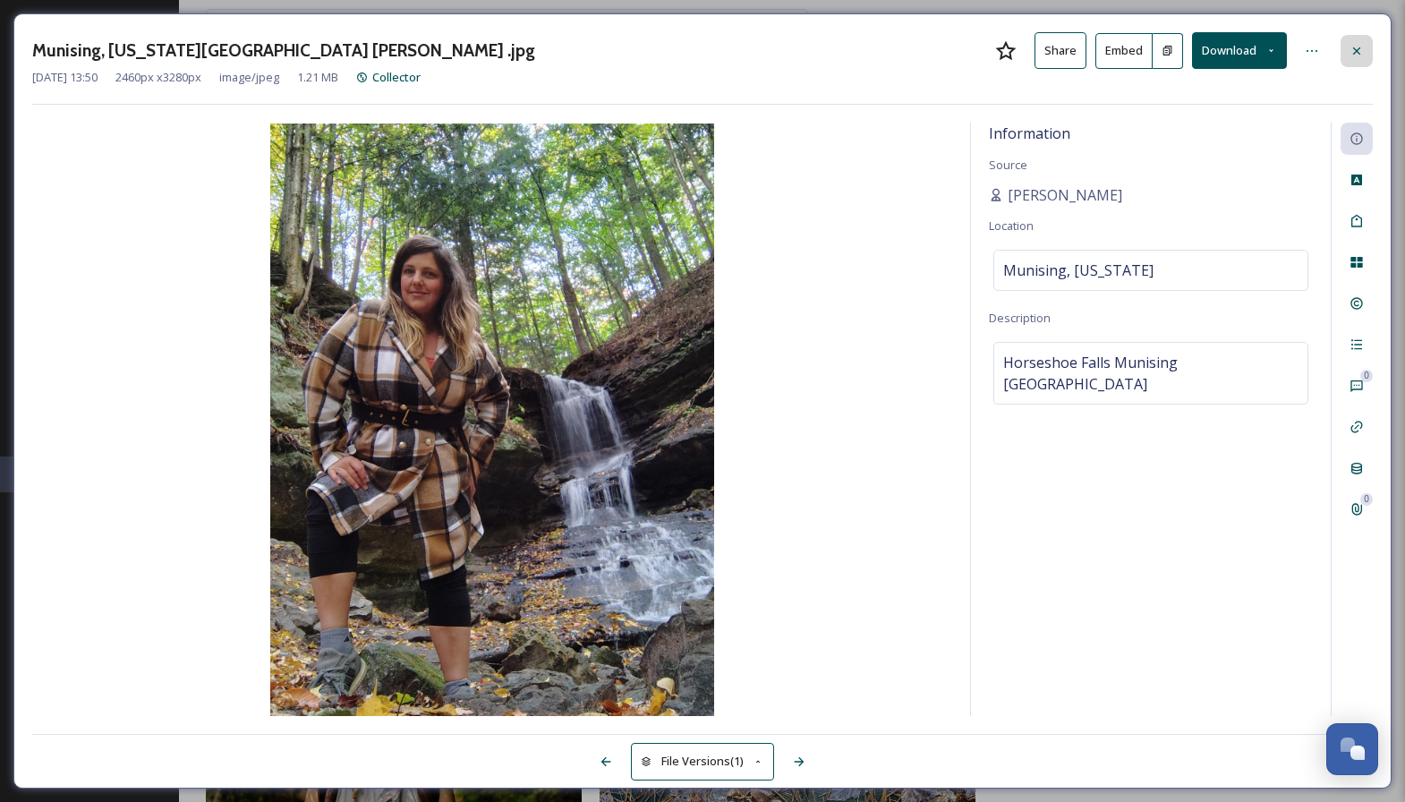
click at [1354, 35] on div at bounding box center [1356, 51] width 32 height 32
